Goal: Check status: Check status

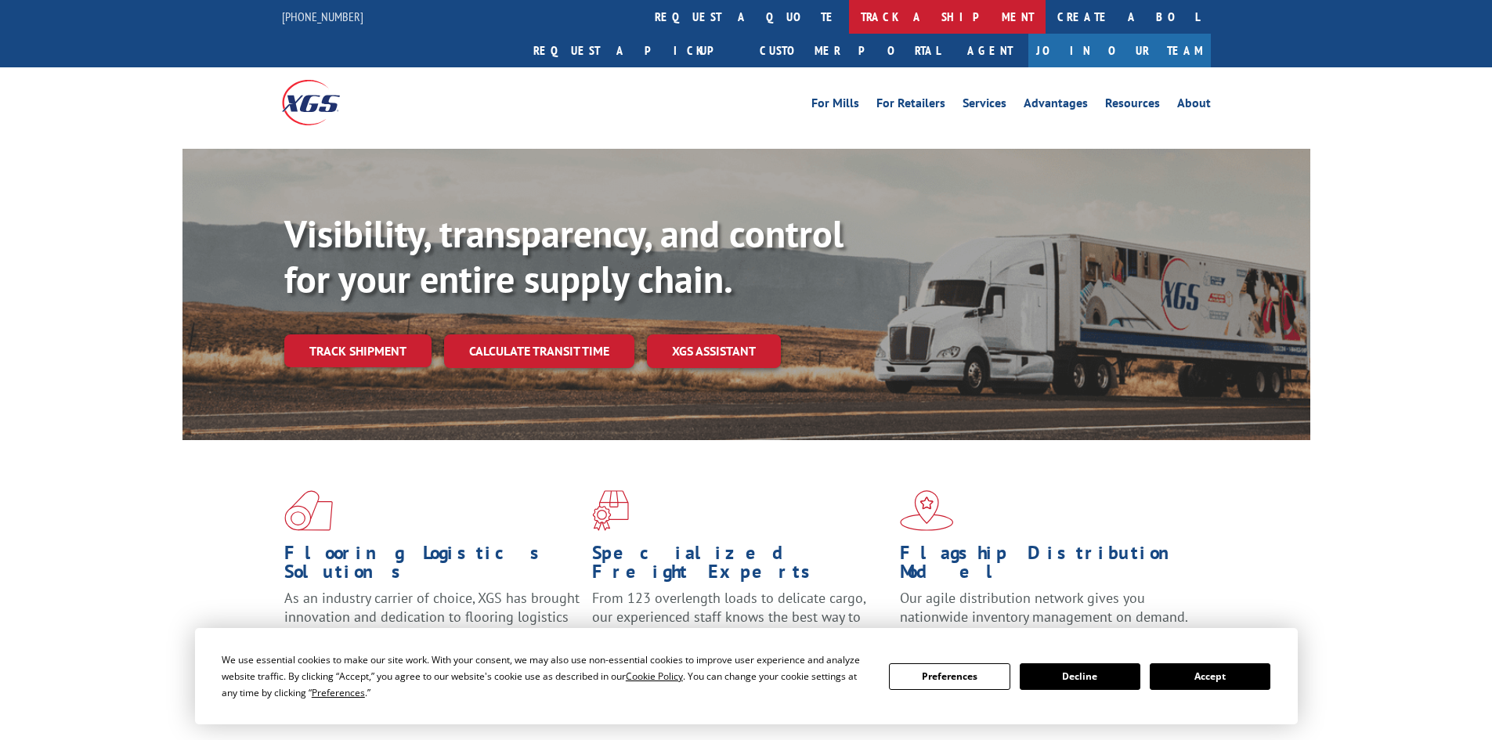
click at [849, 16] on link "track a shipment" at bounding box center [947, 17] width 197 height 34
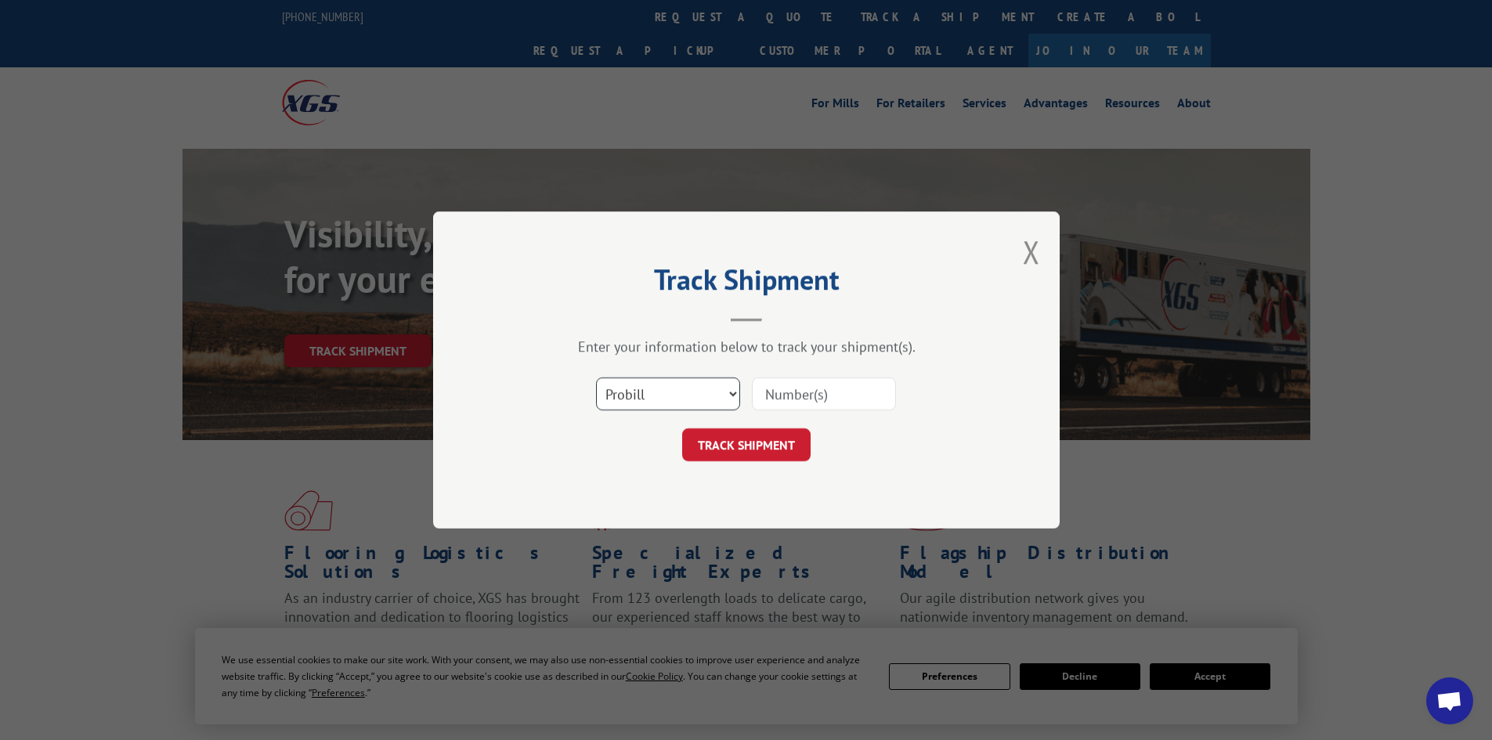
drag, startPoint x: 711, startPoint y: 393, endPoint x: 711, endPoint y: 404, distance: 11.0
click at [711, 393] on select "Select category... Probill BOL PO" at bounding box center [668, 393] width 144 height 33
select select "po"
click at [596, 377] on select "Select category... Probill BOL PO" at bounding box center [668, 393] width 144 height 33
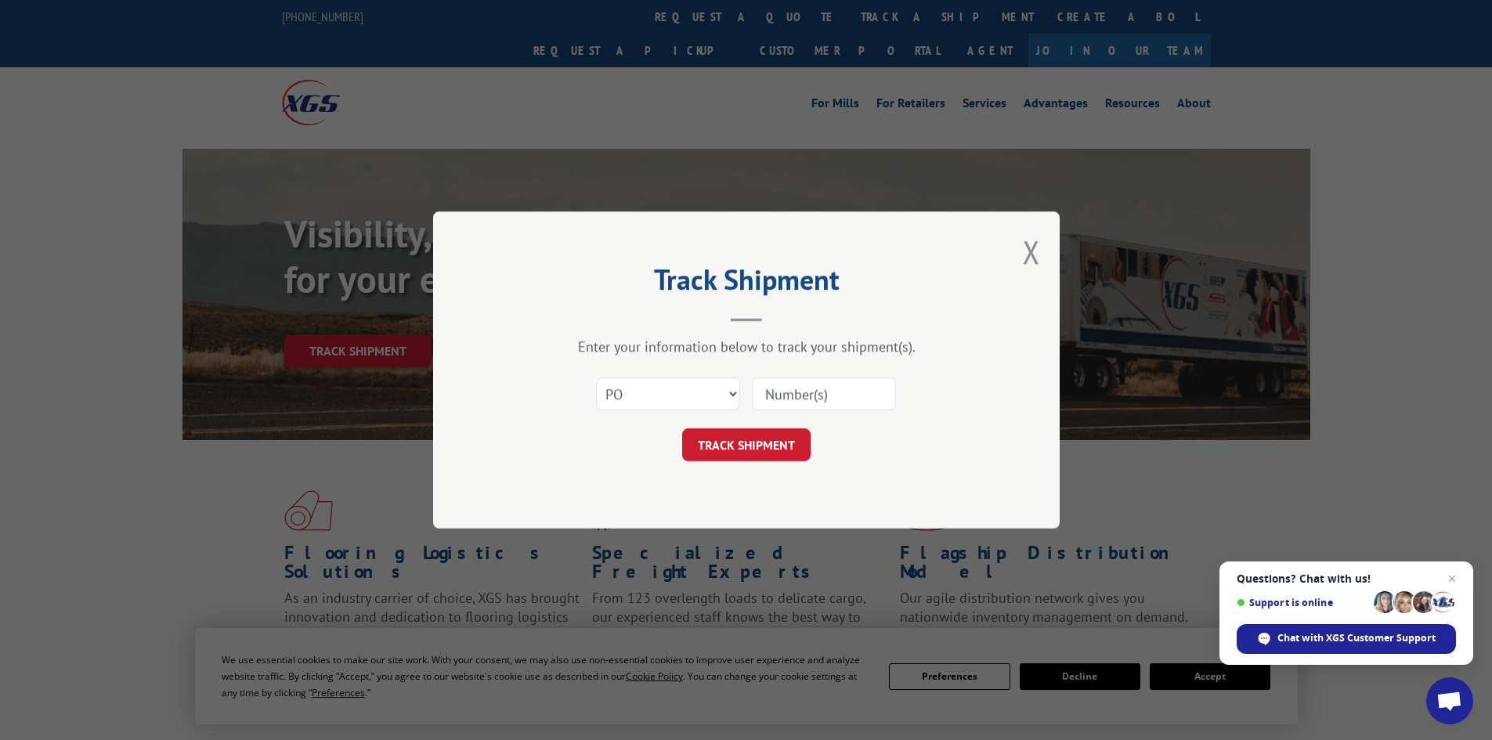
click at [811, 400] on input at bounding box center [824, 393] width 144 height 33
click at [781, 392] on input at bounding box center [824, 393] width 144 height 33
paste input "30514190"
type input "30514190"
click button "TRACK SHIPMENT" at bounding box center [746, 444] width 128 height 33
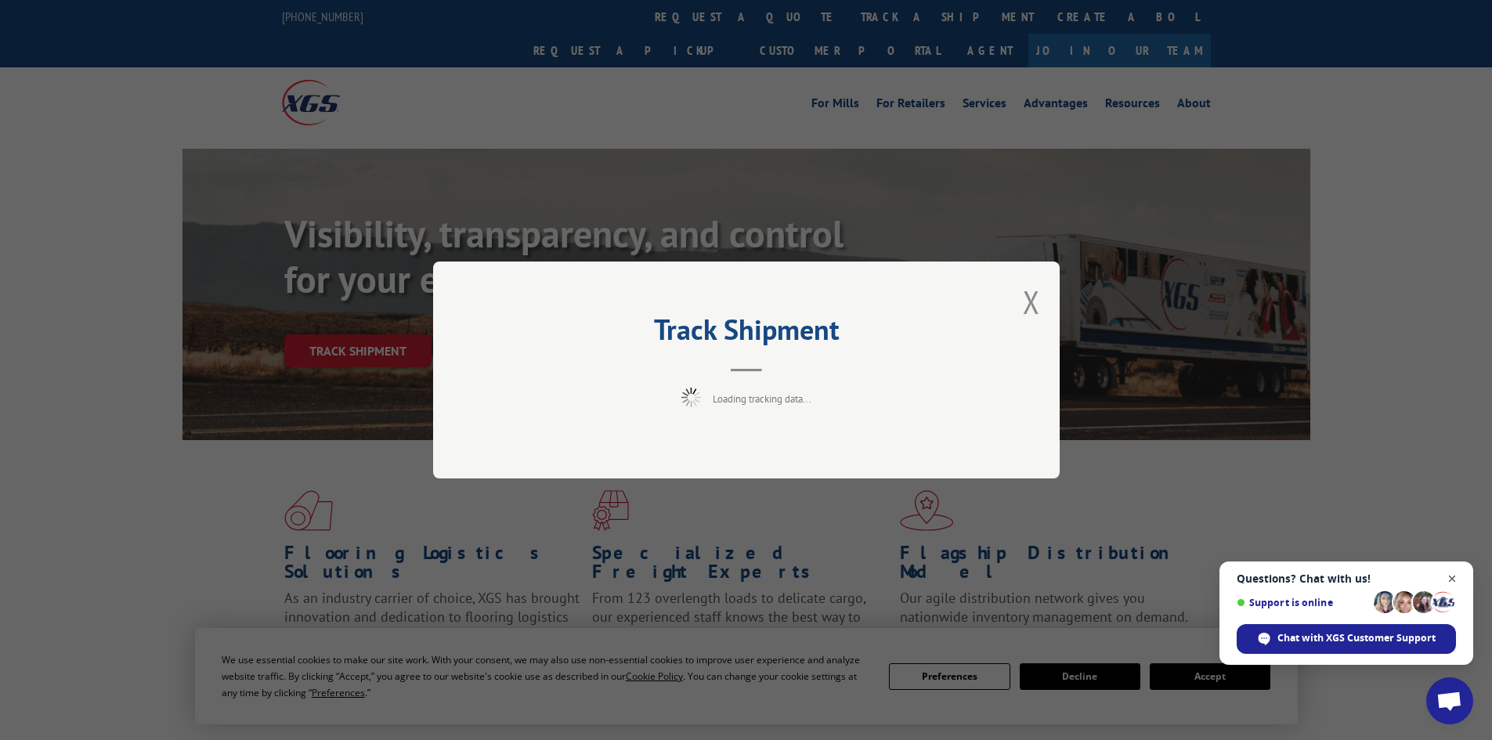
click at [1443, 575] on span "Close chat" at bounding box center [1452, 579] width 20 height 20
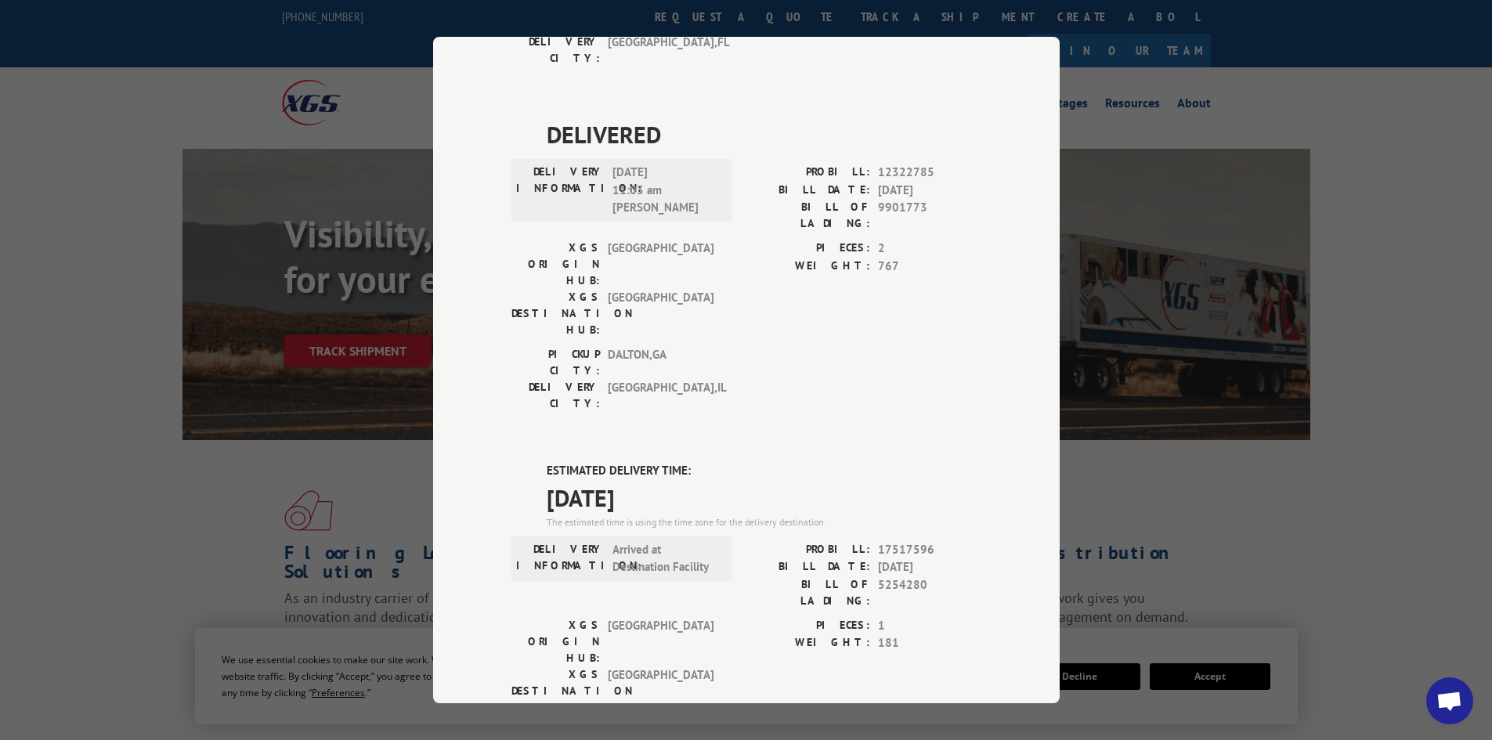
scroll to position [564, 0]
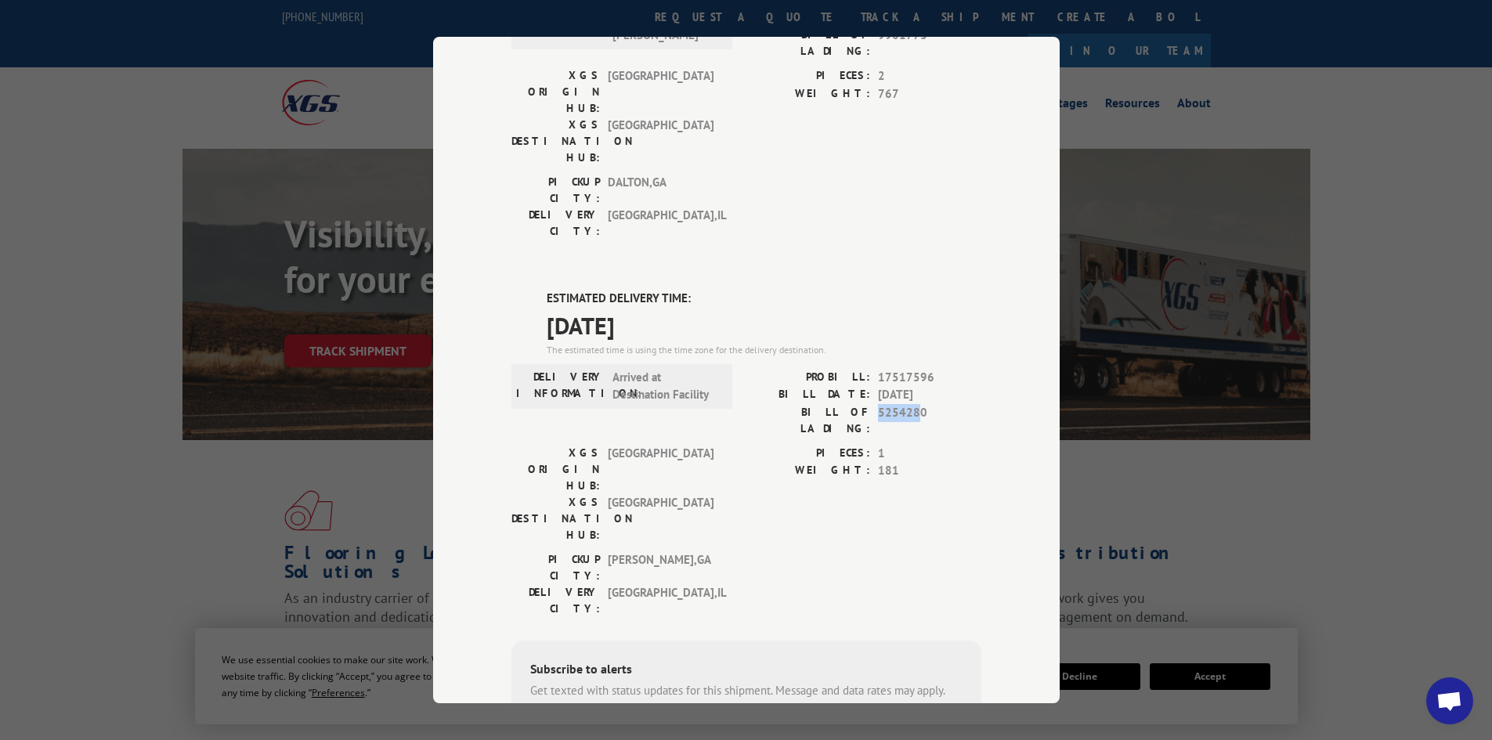
drag, startPoint x: 873, startPoint y: 246, endPoint x: 915, endPoint y: 244, distance: 41.5
click at [915, 404] on span "5254280" at bounding box center [929, 420] width 103 height 33
click at [893, 404] on span "5254280" at bounding box center [929, 420] width 103 height 33
drag, startPoint x: 874, startPoint y: 244, endPoint x: 938, endPoint y: 249, distance: 64.4
click at [938, 404] on span "5254280" at bounding box center [929, 420] width 103 height 33
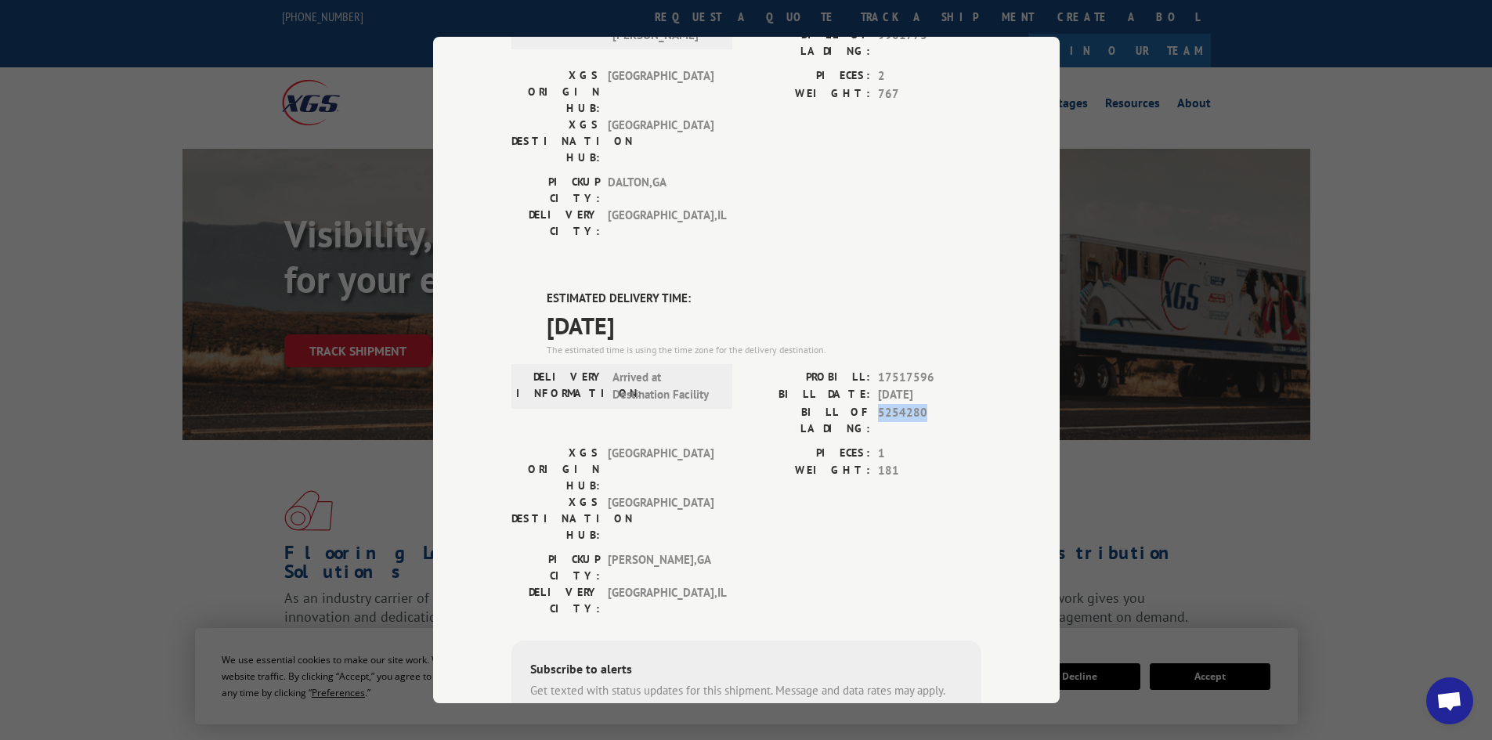
copy span "5254280"
click at [766, 551] on div "[GEOGRAPHIC_DATA]: [GEOGRAPHIC_DATA] , [GEOGRAPHIC_DATA] DELIVERY CITY: [GEOGRA…" at bounding box center [746, 588] width 470 height 74
